Goal: Task Accomplishment & Management: Manage account settings

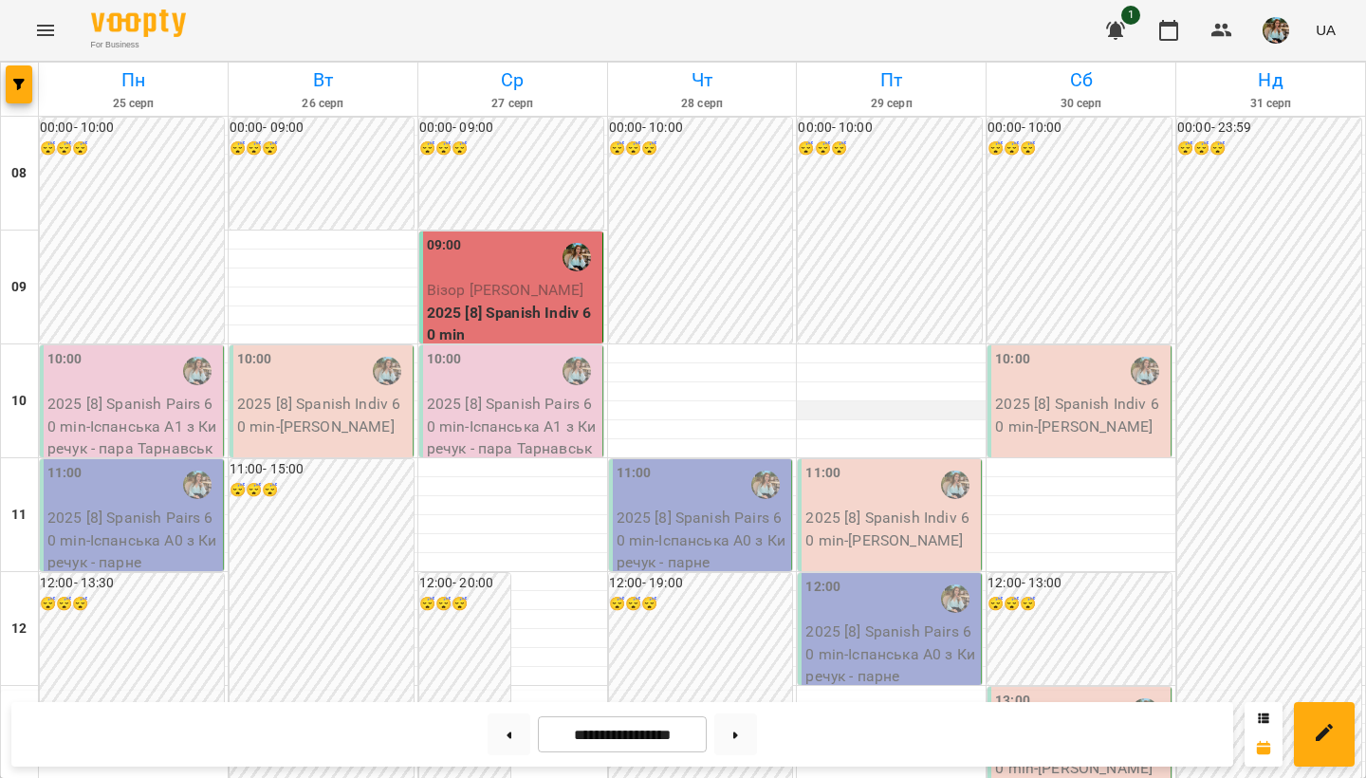
scroll to position [130, 0]
click at [514, 735] on button at bounding box center [508, 734] width 43 height 42
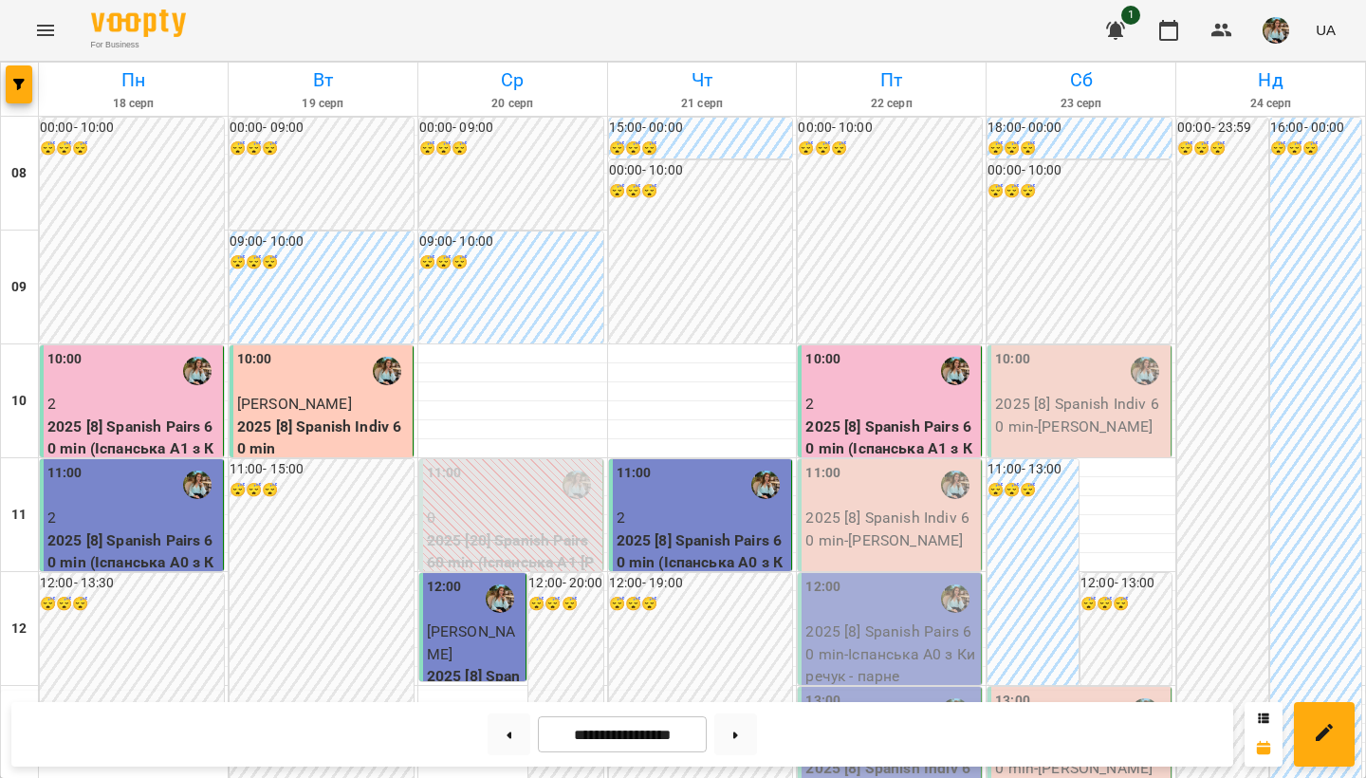
scroll to position [1130, 0]
click at [735, 733] on button at bounding box center [735, 734] width 43 height 42
type input "**********"
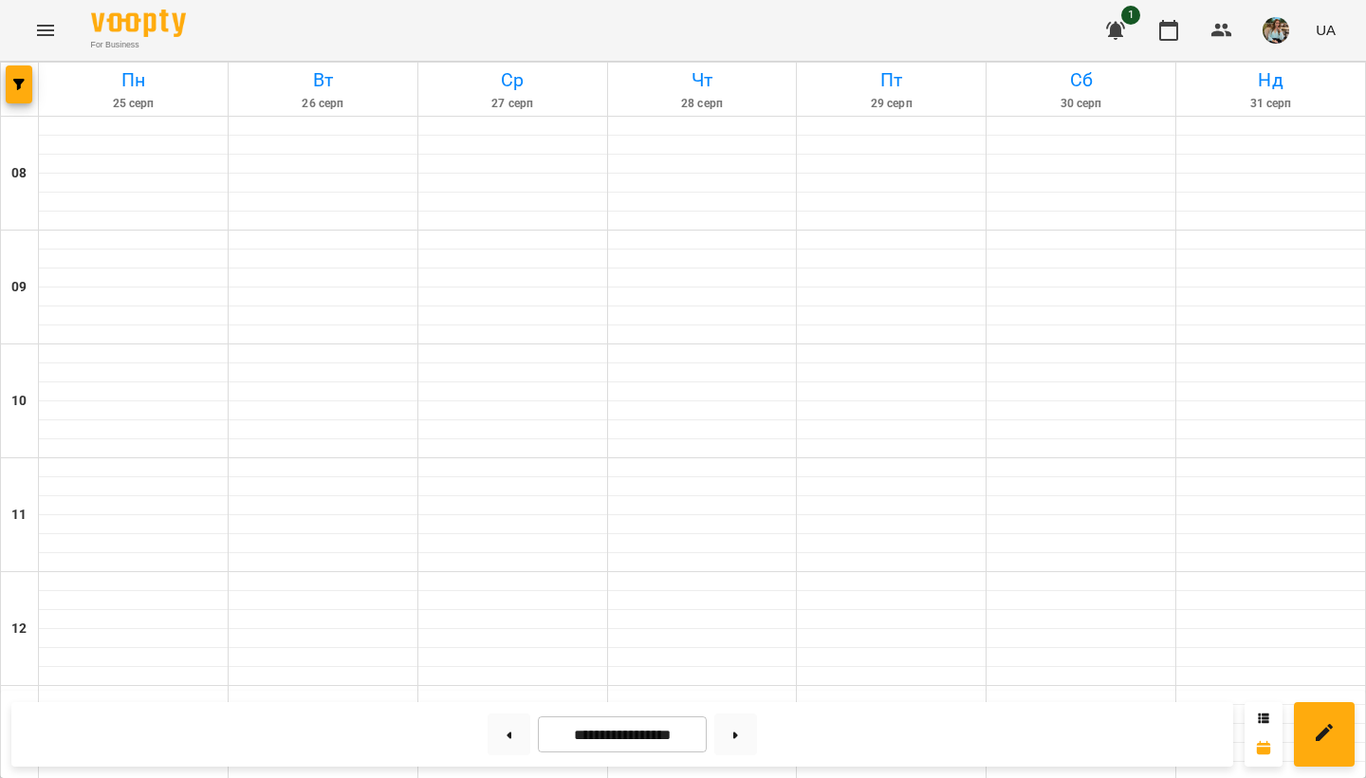
scroll to position [0, 0]
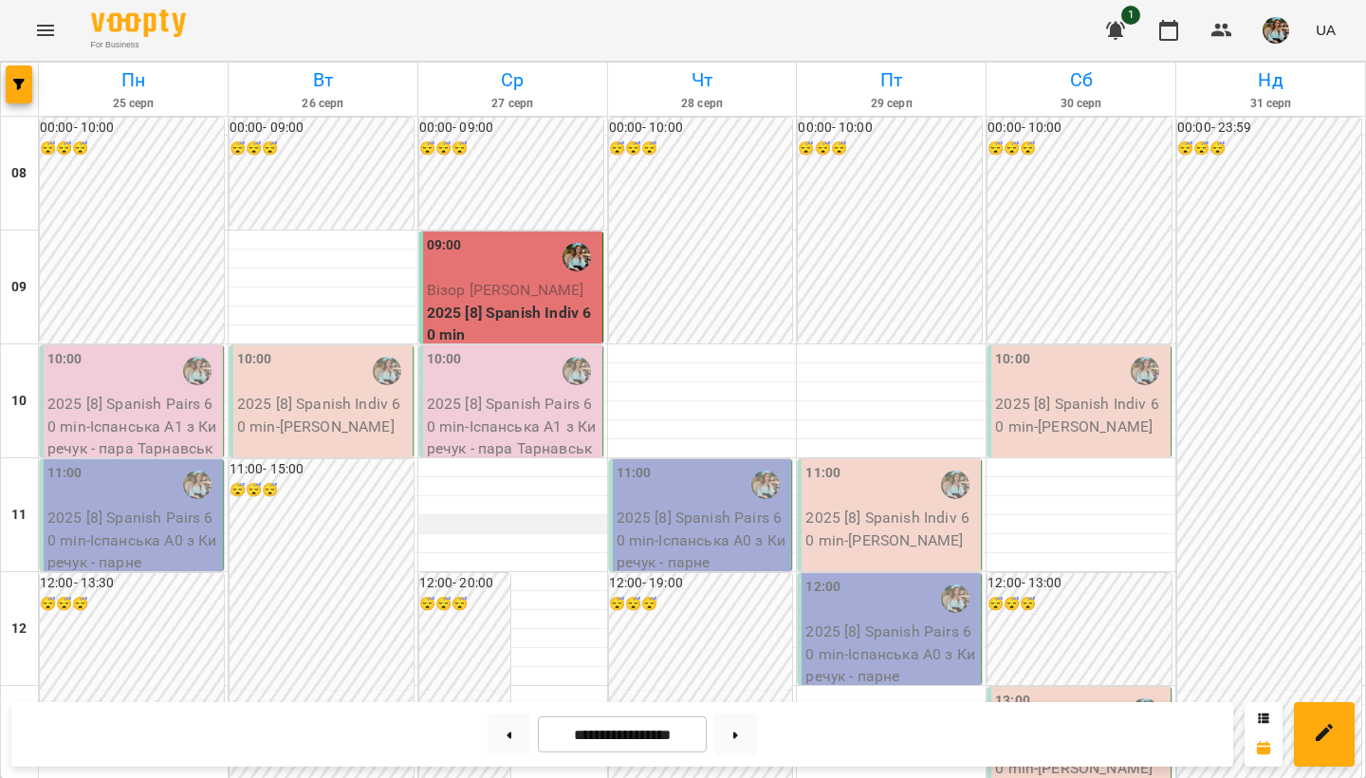
scroll to position [8, 0]
click at [483, 242] on div "09:00" at bounding box center [513, 257] width 172 height 44
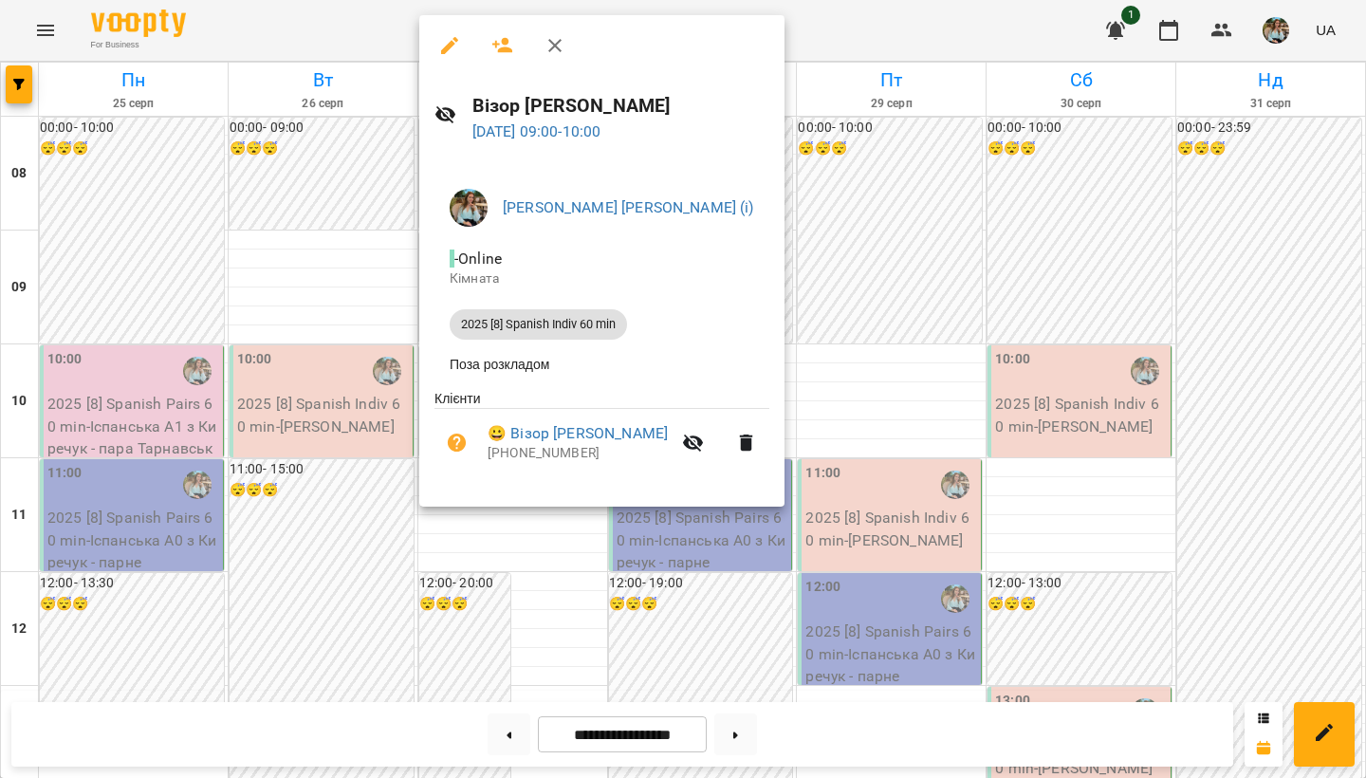
click at [235, 271] on div at bounding box center [683, 389] width 1366 height 778
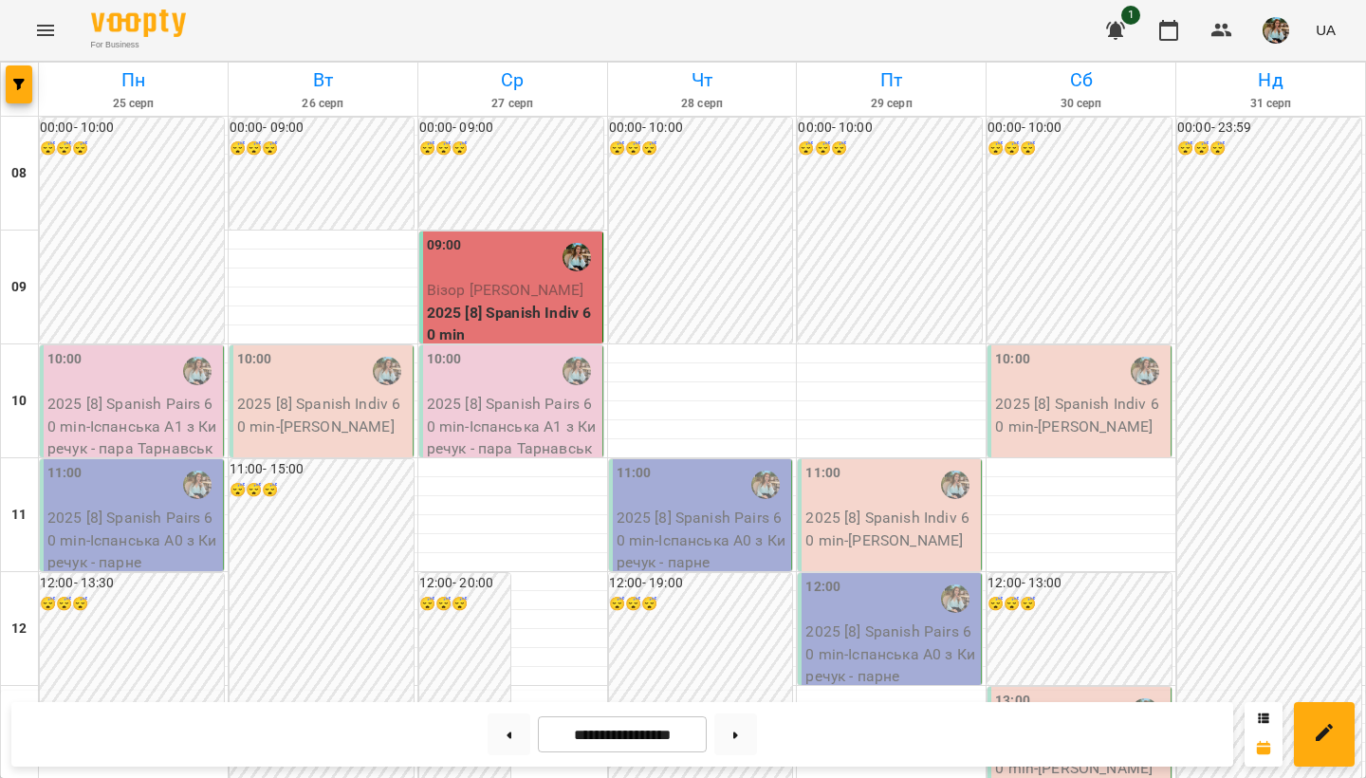
scroll to position [1130, 0]
click at [503, 745] on button at bounding box center [508, 734] width 43 height 42
type input "**********"
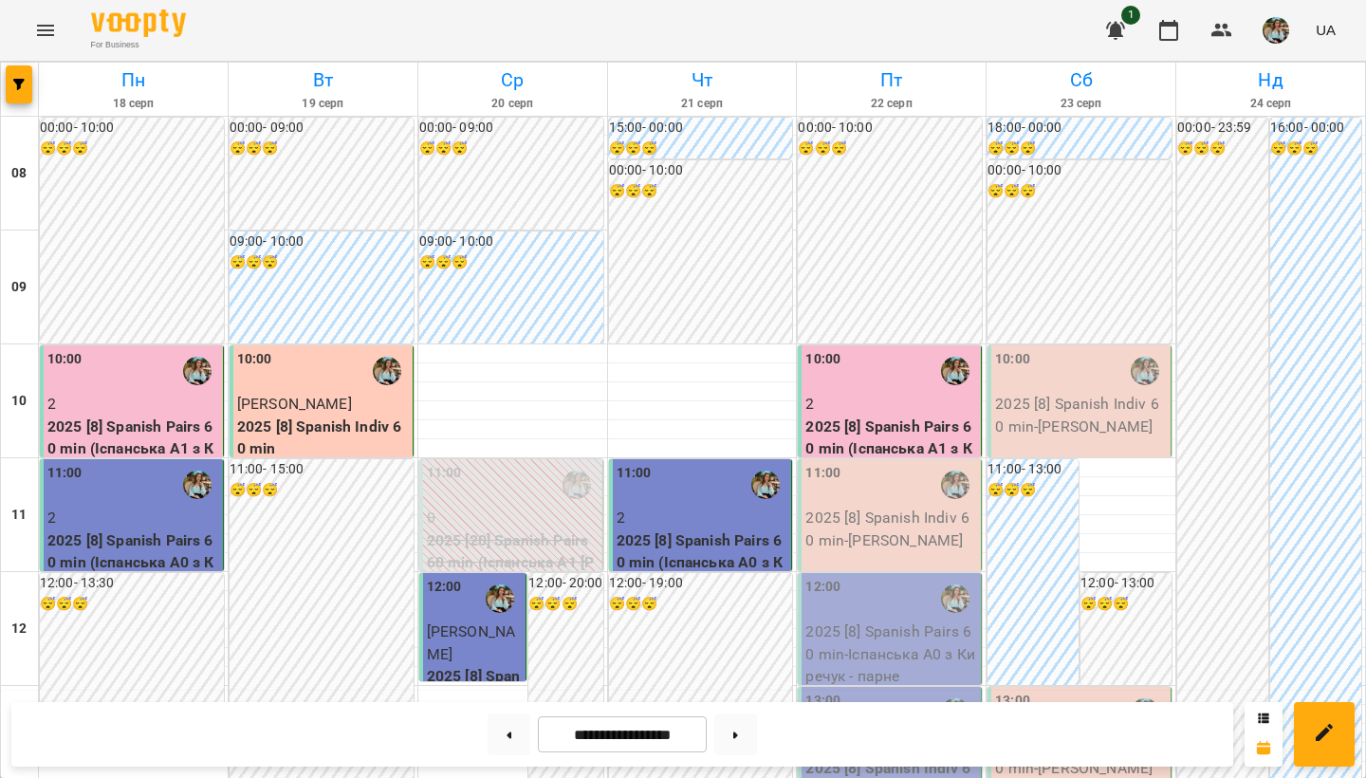
scroll to position [0, 0]
click at [1276, 35] on img "button" at bounding box center [1275, 30] width 27 height 27
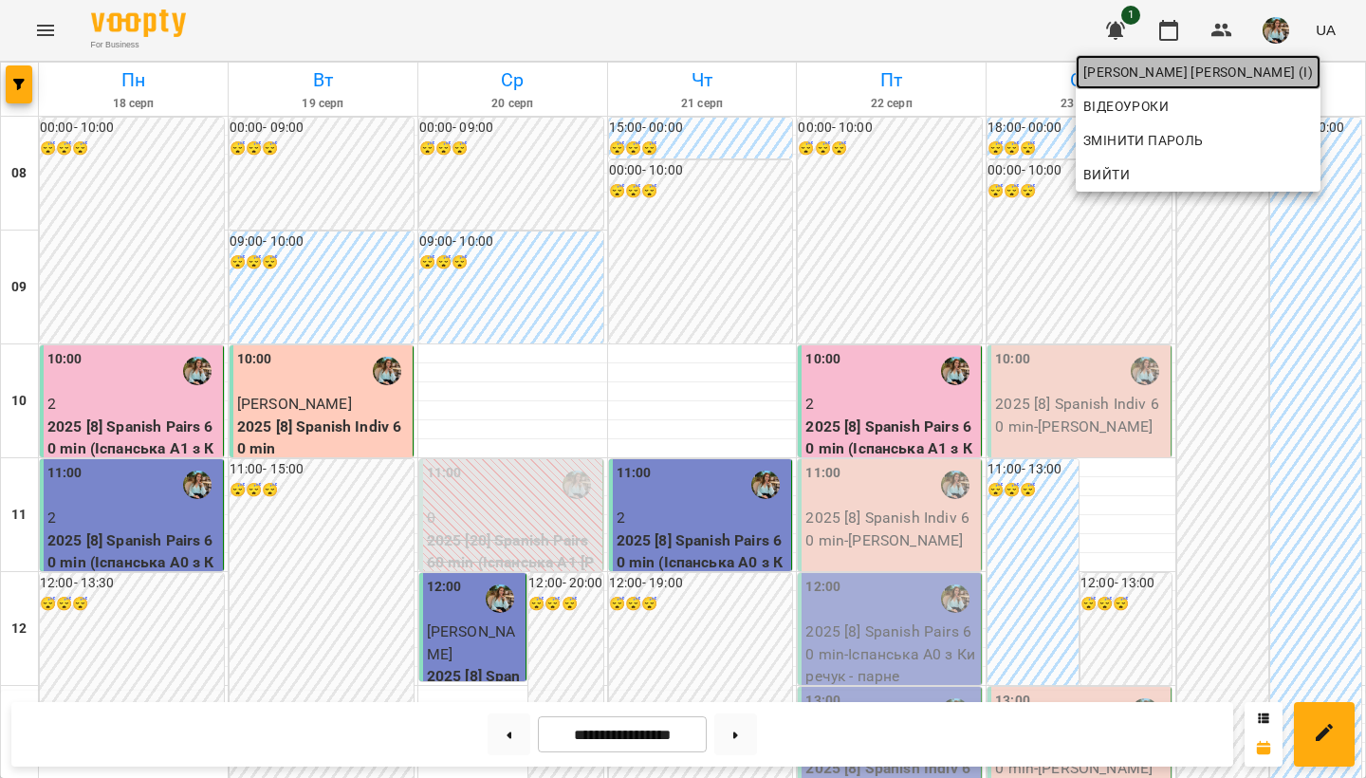
click at [1190, 70] on span "Киречук Валерія Володимирівна (і)" at bounding box center [1197, 72] width 229 height 23
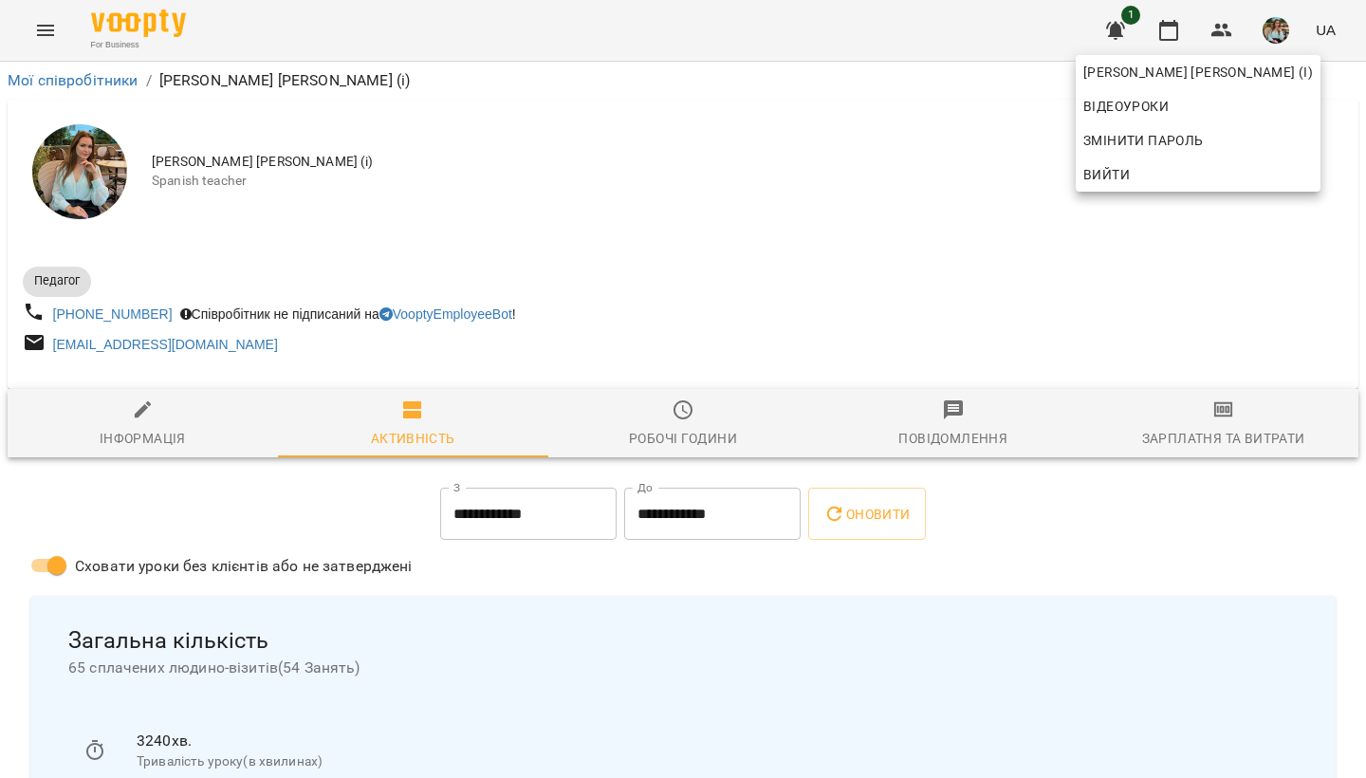
click at [916, 198] on div at bounding box center [683, 389] width 1366 height 778
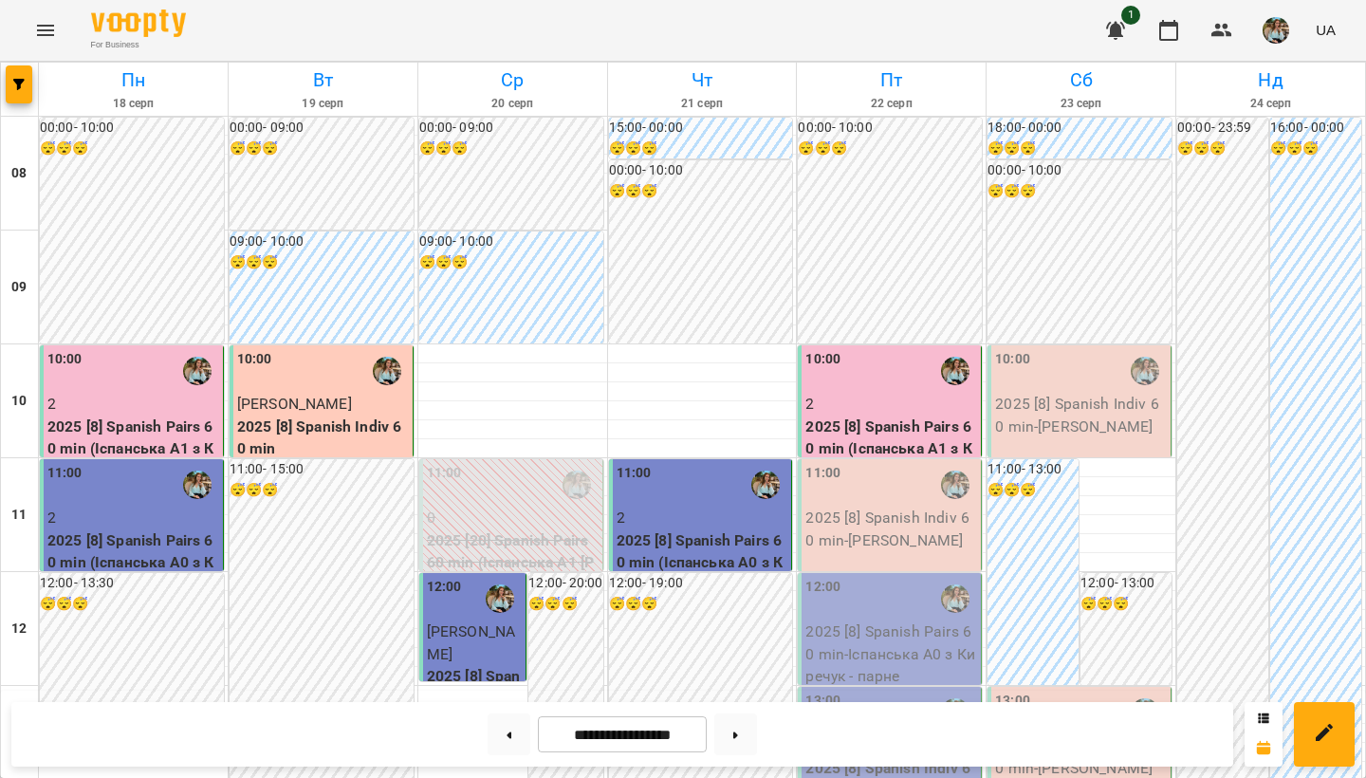
scroll to position [128, 0]
